Goal: Task Accomplishment & Management: Manage account settings

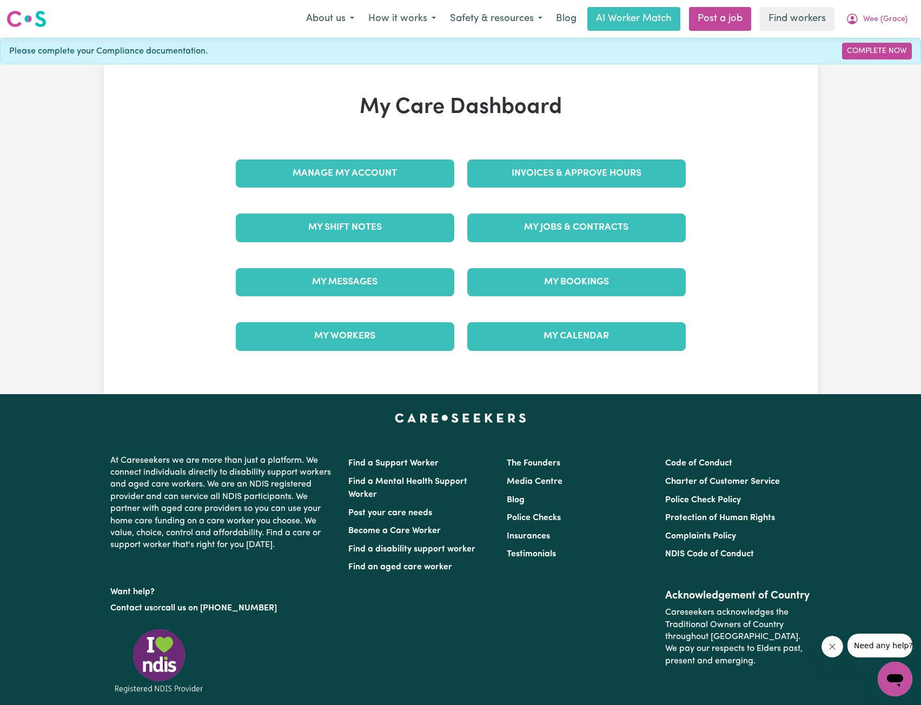
click at [421, 149] on div "Manage My Account" at bounding box center [344, 173] width 231 height 54
click at [417, 170] on link "Manage My Account" at bounding box center [345, 173] width 218 height 28
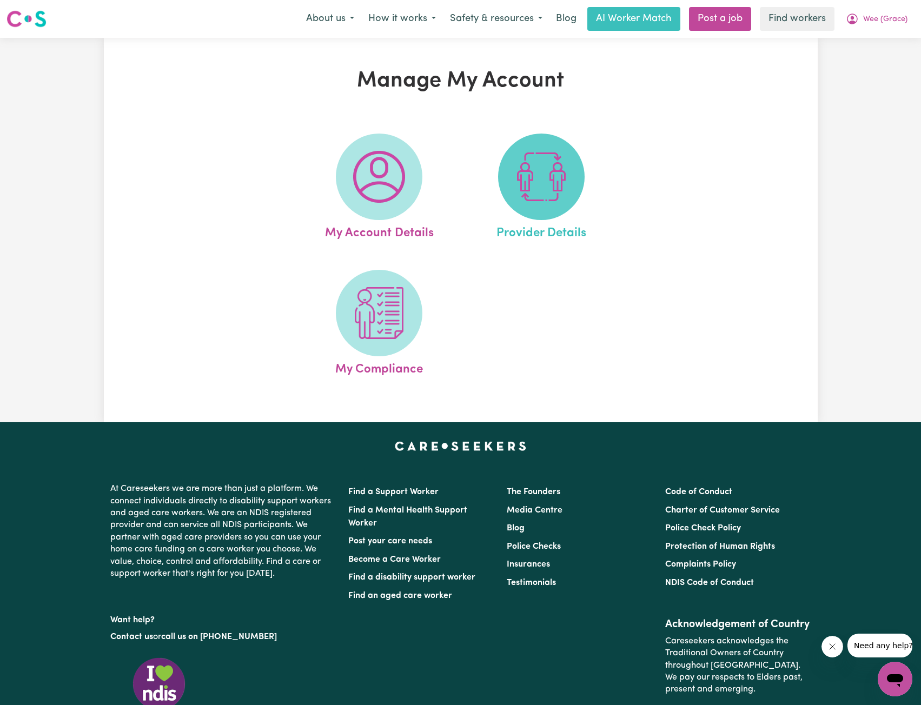
click at [515, 178] on span at bounding box center [541, 177] width 86 height 86
select select "NDIS_FUNDING_PLAN_MANAGED"
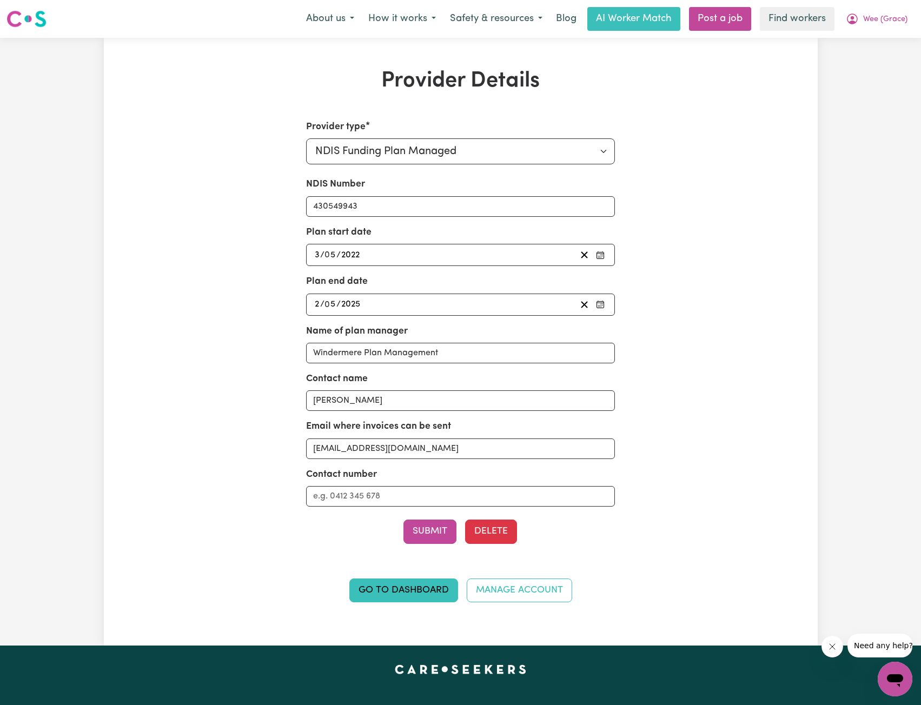
click at [435, 303] on div "[DATE] 2 / 0 5 / 2025" at bounding box center [444, 304] width 263 height 15
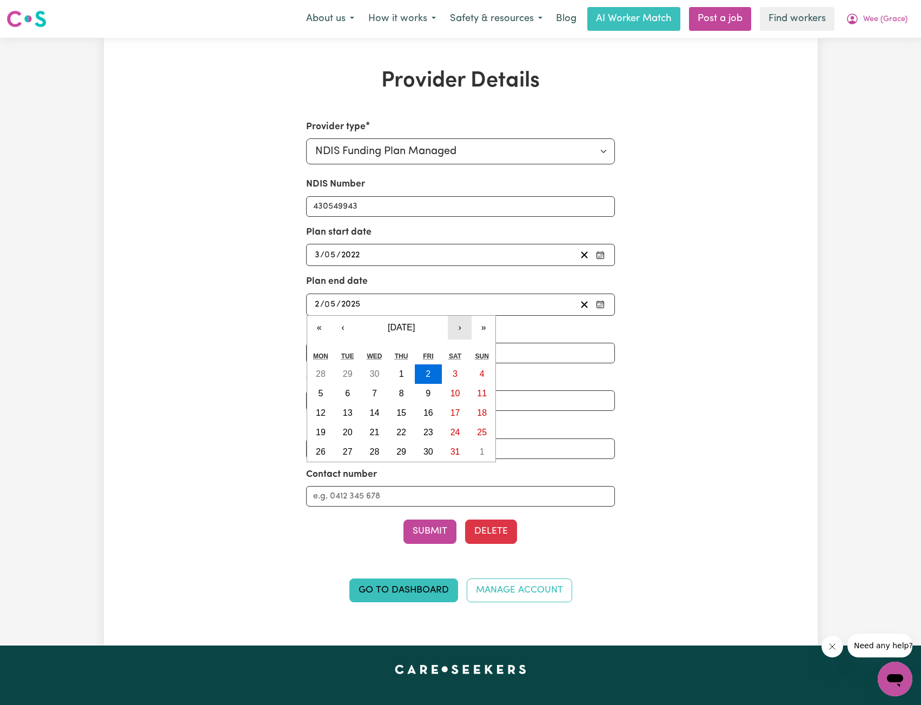
click at [462, 328] on button "›" at bounding box center [460, 328] width 24 height 24
click at [462, 329] on button "›" at bounding box center [460, 328] width 24 height 24
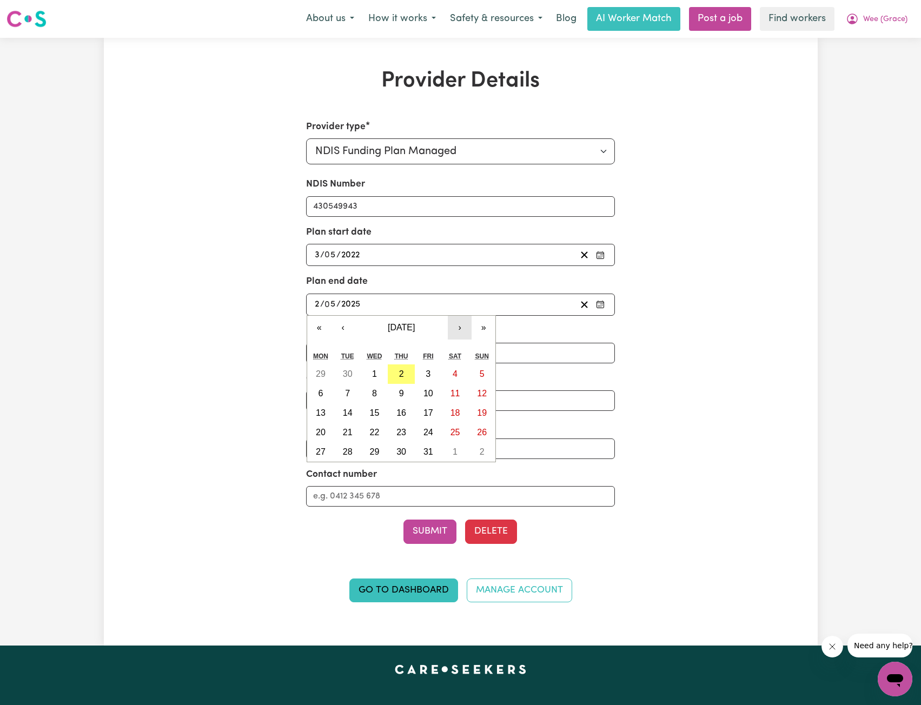
click at [462, 329] on button "›" at bounding box center [460, 328] width 24 height 24
click at [341, 411] on button "11" at bounding box center [347, 412] width 27 height 19
type input "[DATE]"
type input "11"
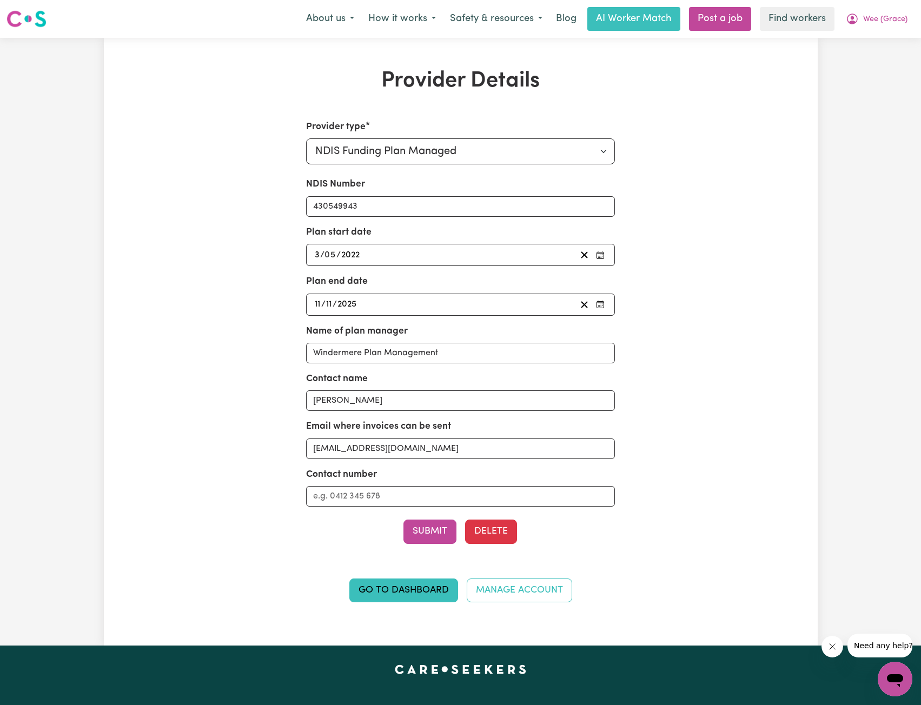
click at [467, 255] on div "[DATE] 3 / 0 5 / 2022" at bounding box center [444, 255] width 263 height 15
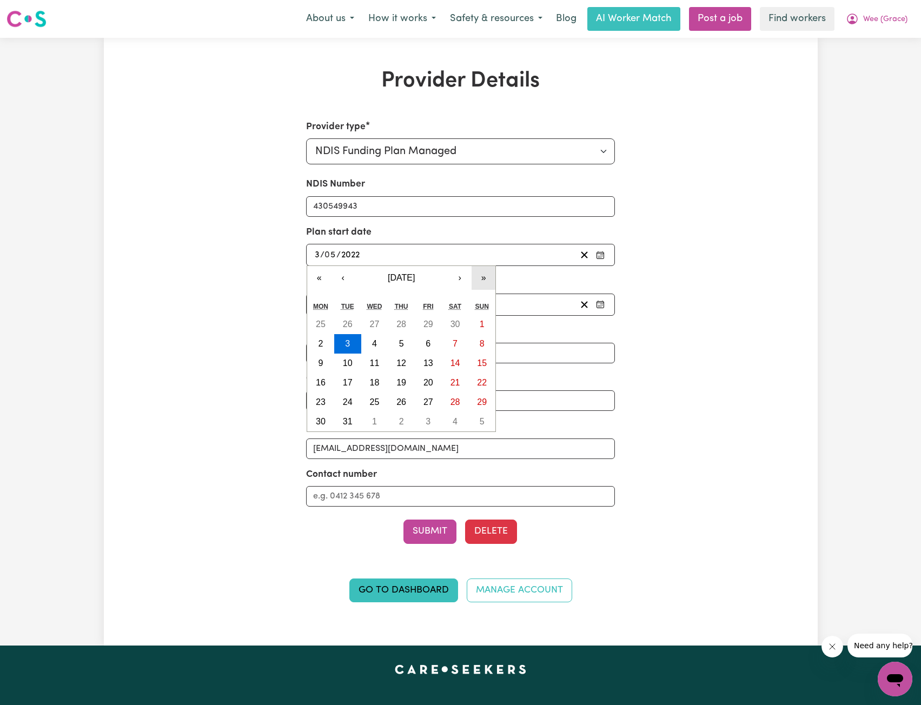
click at [481, 279] on button "»" at bounding box center [483, 278] width 24 height 24
click at [464, 282] on button "›" at bounding box center [460, 278] width 24 height 24
click at [464, 281] on button "›" at bounding box center [460, 278] width 24 height 24
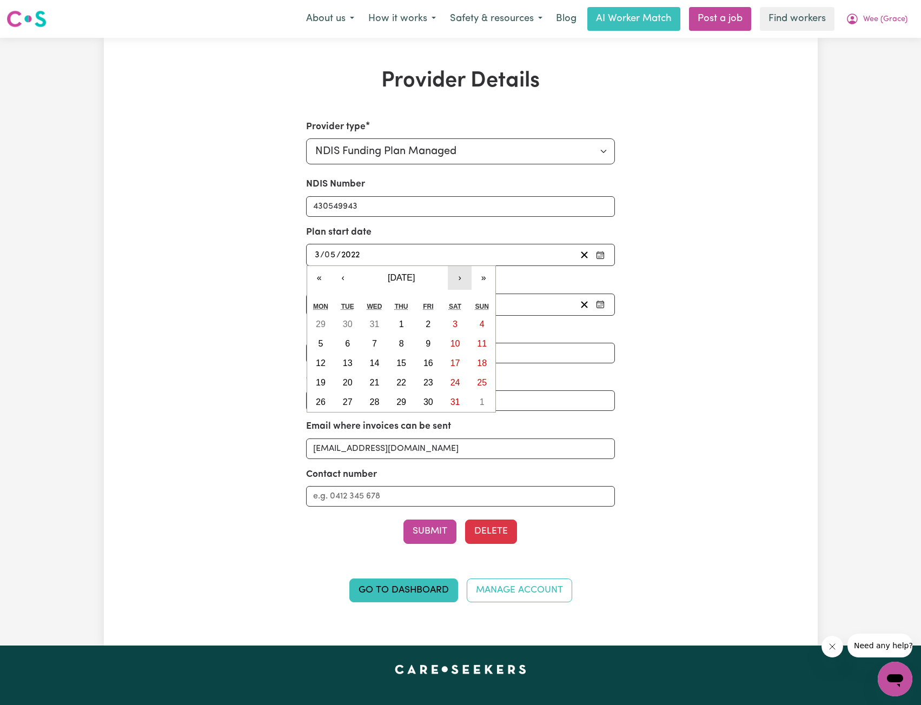
click at [464, 281] on button "›" at bounding box center [460, 278] width 24 height 24
click at [461, 281] on button "›" at bounding box center [460, 278] width 24 height 24
click at [457, 279] on button "›" at bounding box center [460, 278] width 24 height 24
click at [325, 369] on button "11" at bounding box center [320, 363] width 27 height 19
type input "[DATE]"
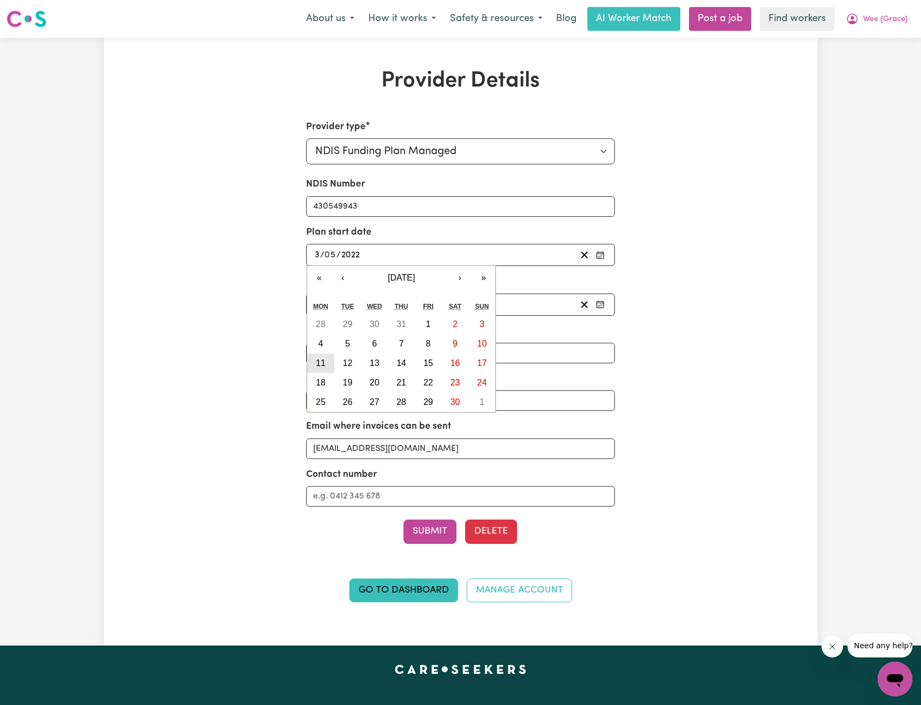
type input "11"
type input "2024"
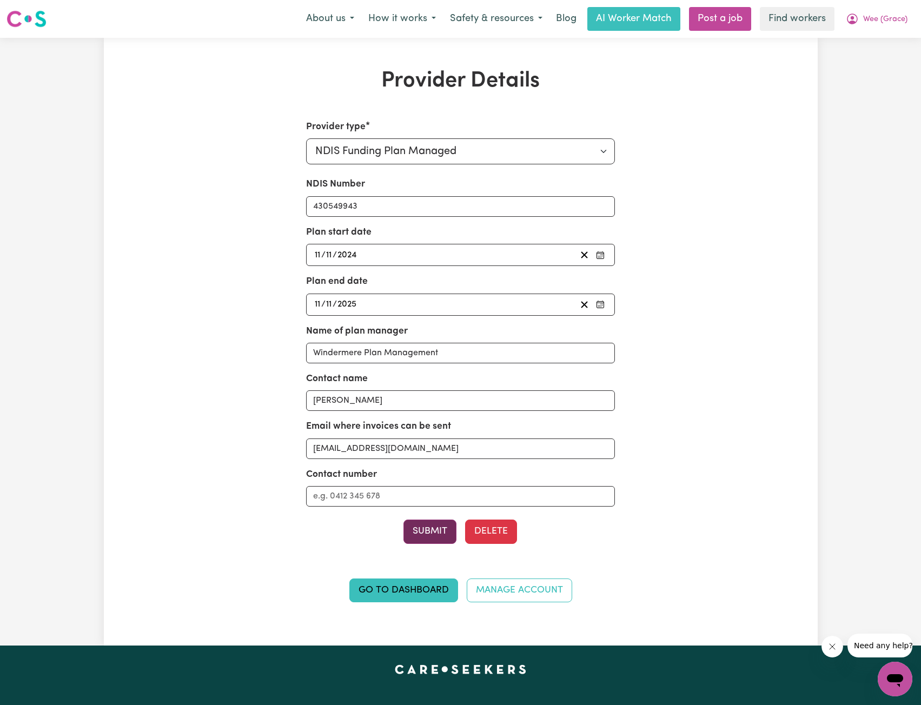
click at [430, 529] on button "Submit" at bounding box center [429, 531] width 53 height 24
